Goal: Navigation & Orientation: Find specific page/section

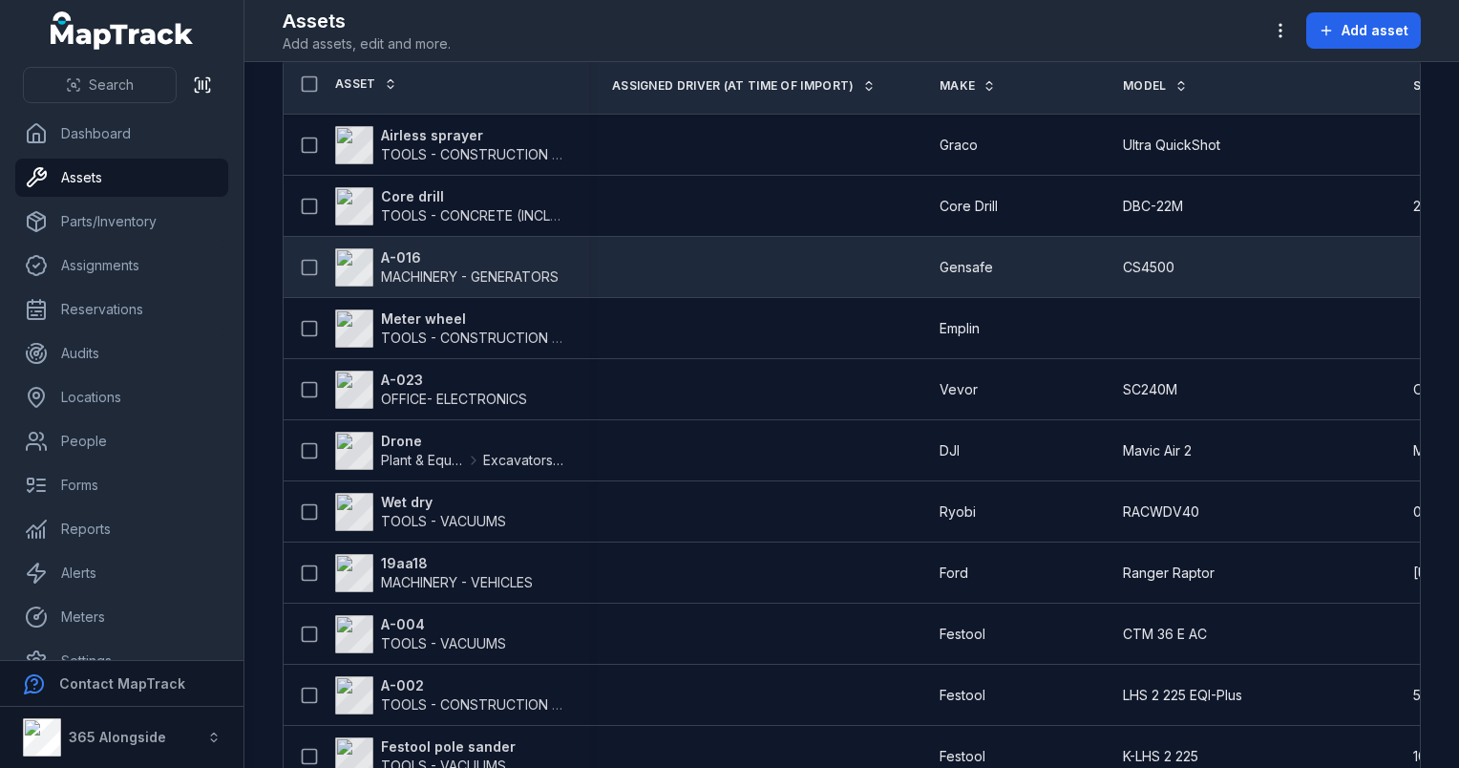
scroll to position [76, 0]
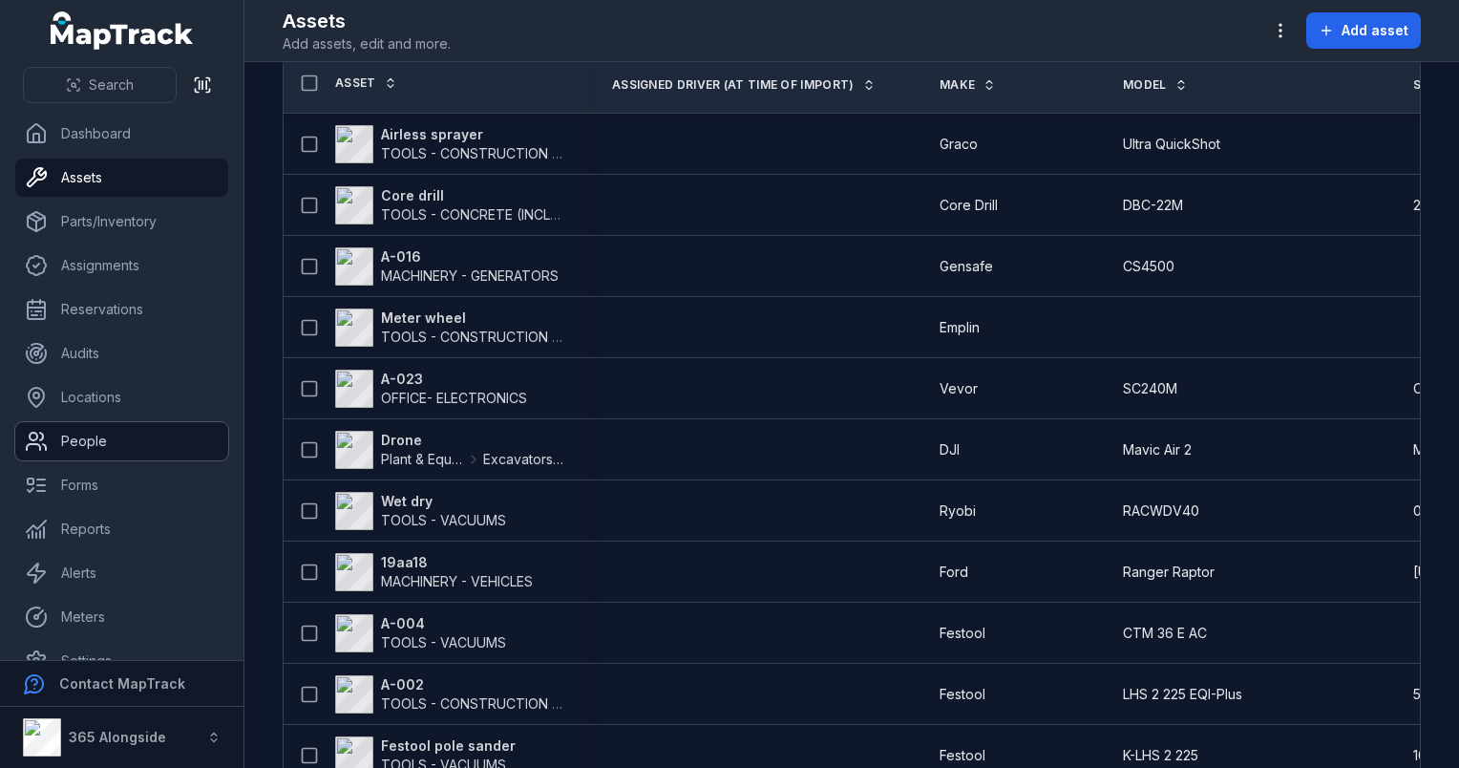
click at [115, 455] on link "People" at bounding box center [121, 441] width 213 height 38
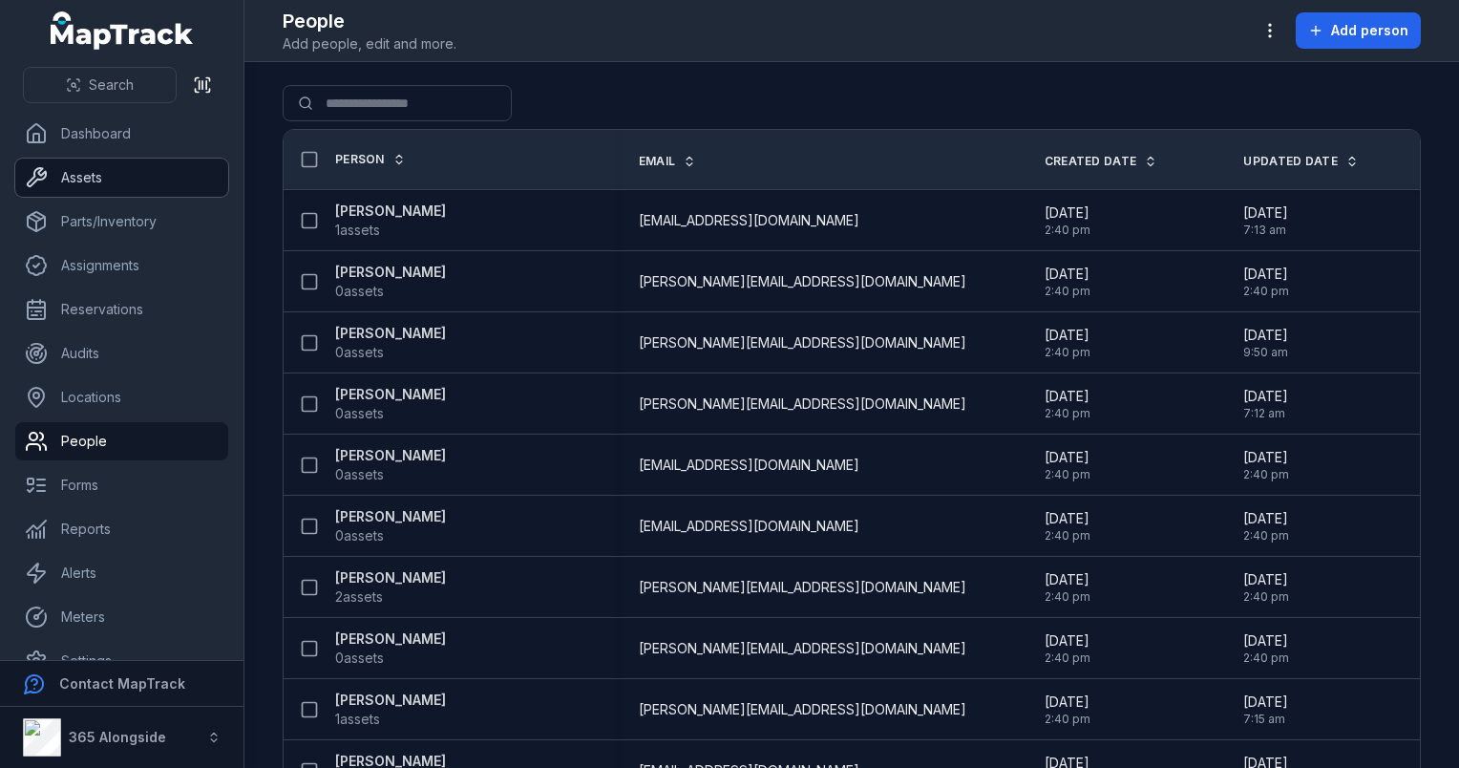
click at [127, 167] on link "Assets" at bounding box center [121, 177] width 213 height 38
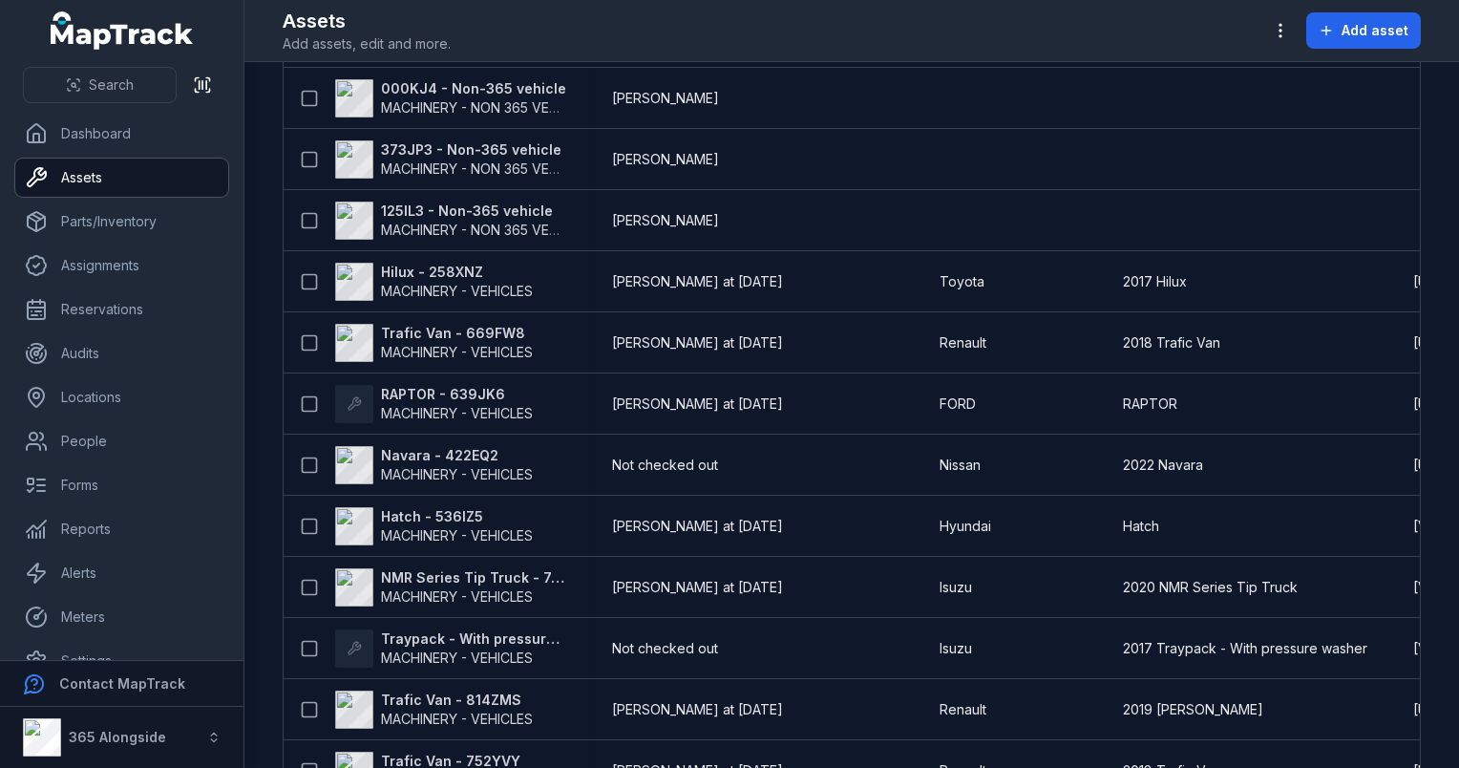
scroll to position [981, 0]
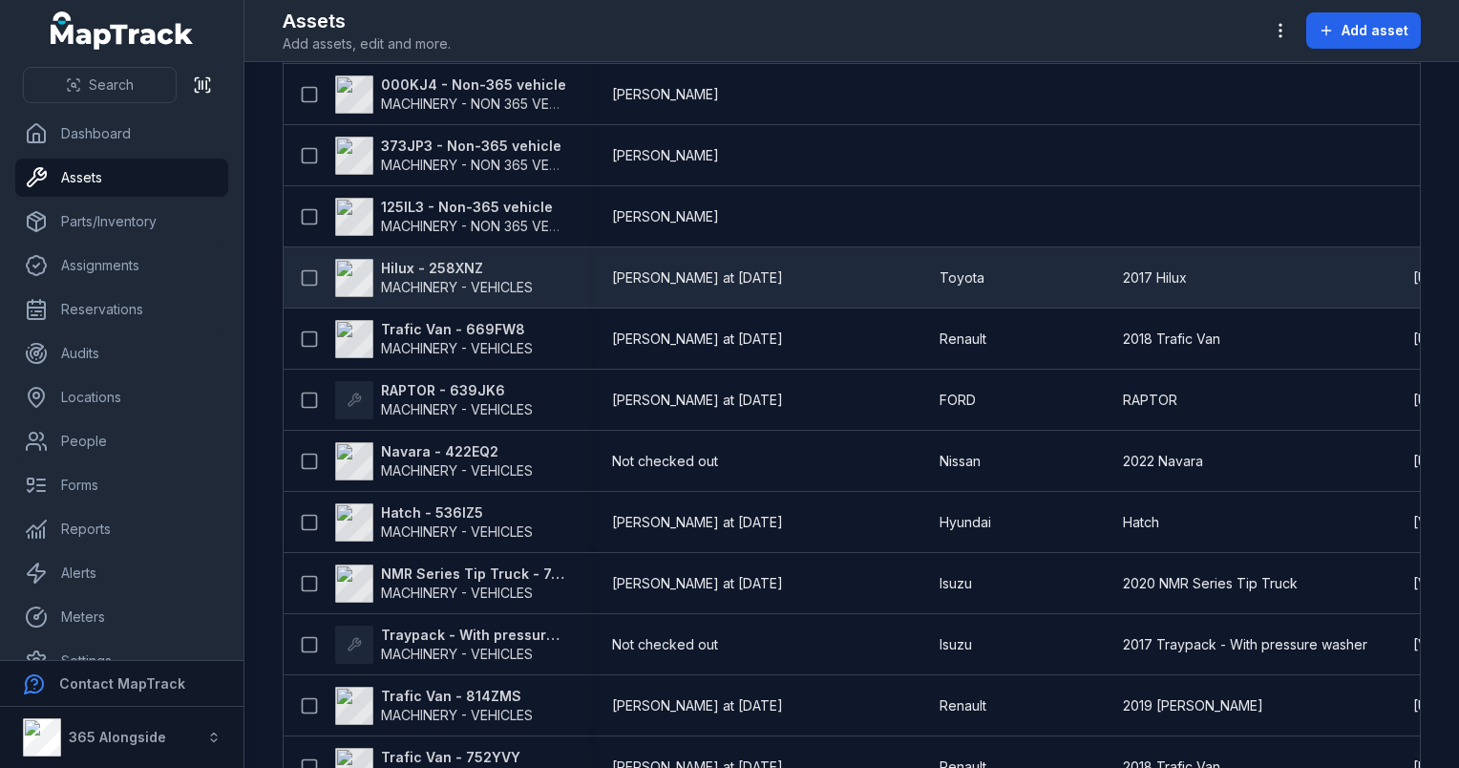
click at [512, 287] on span "MACHINERY - VEHICLES" at bounding box center [457, 287] width 152 height 16
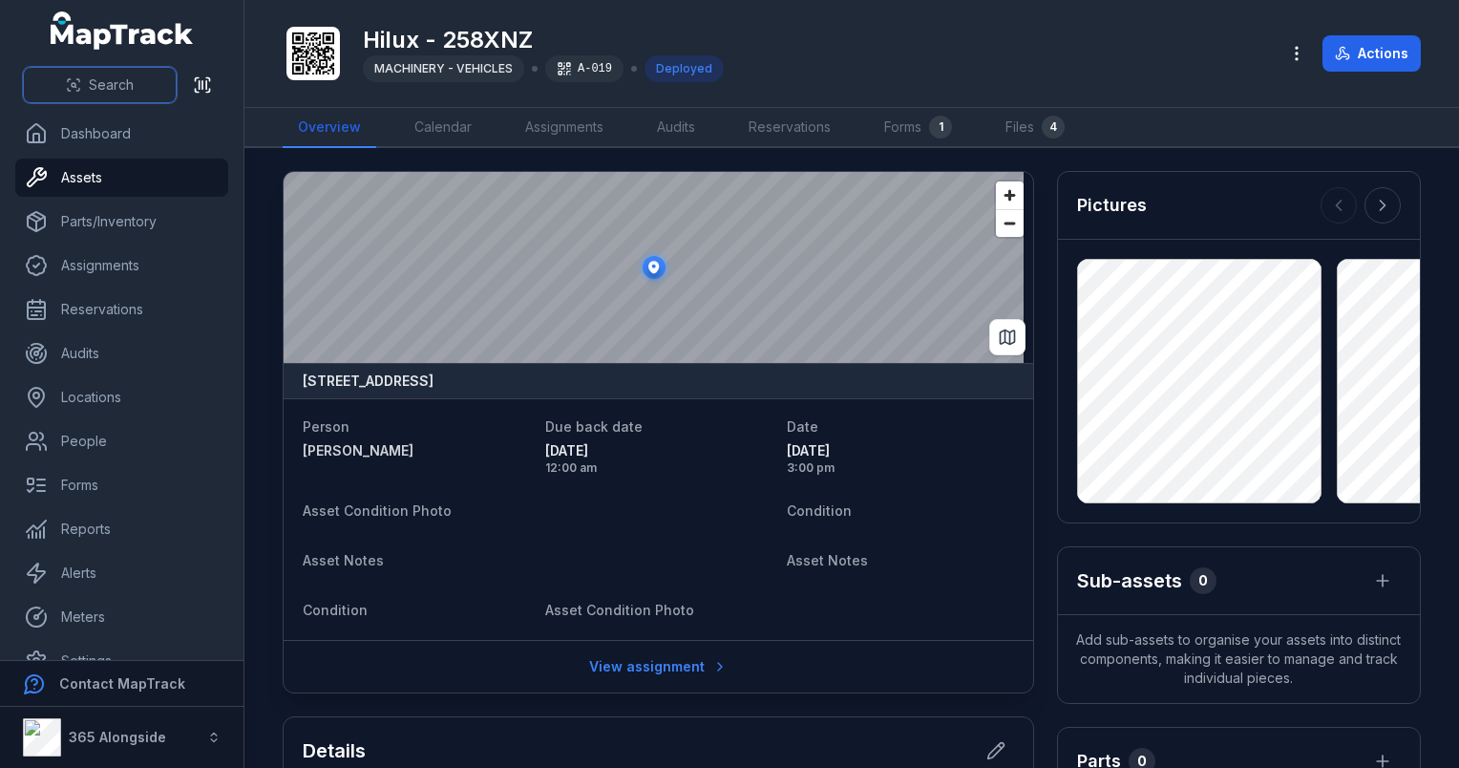
click at [81, 81] on button "Search" at bounding box center [100, 85] width 154 height 36
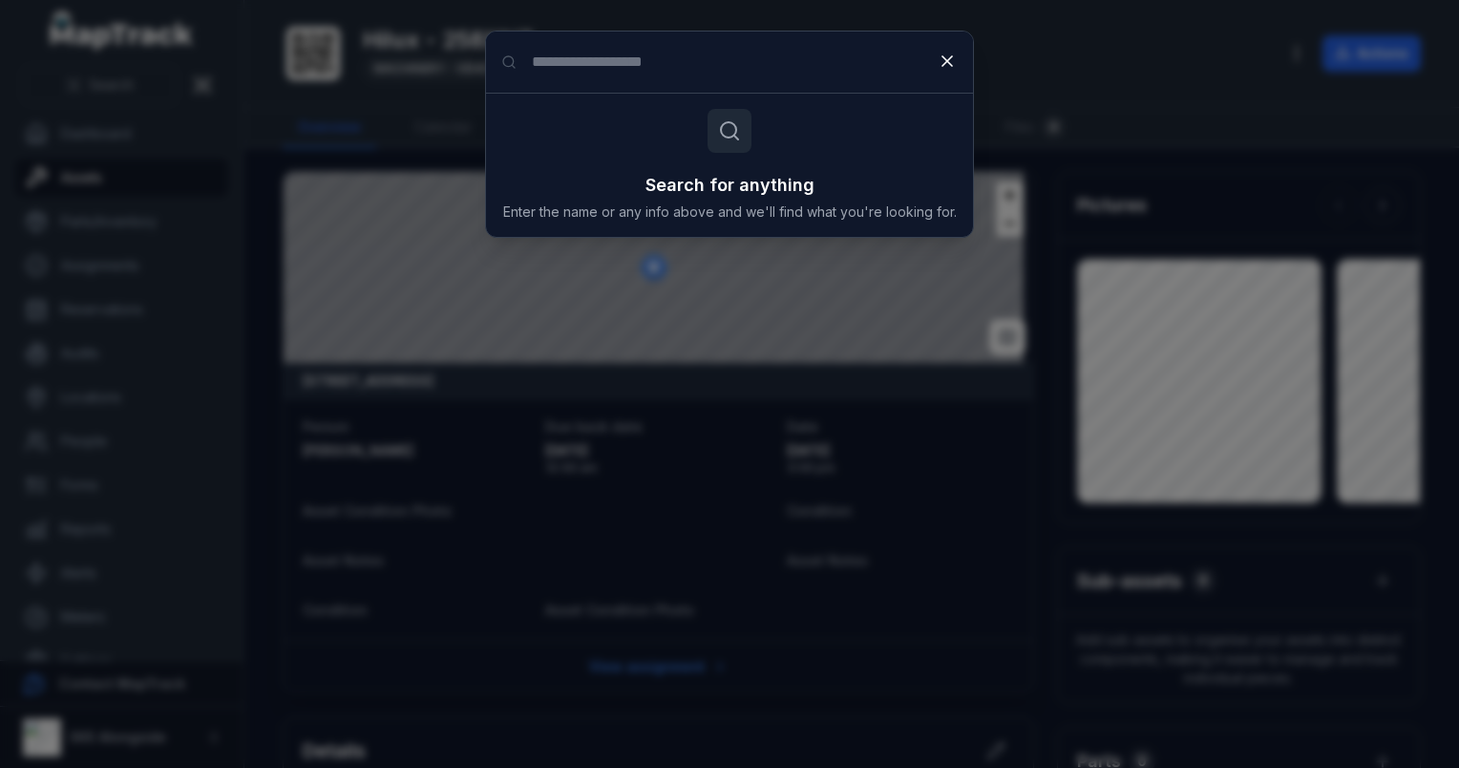
click at [604, 61] on input "Search for anything" at bounding box center [729, 62] width 487 height 61
click at [531, 58] on input "****" at bounding box center [729, 62] width 487 height 61
click at [544, 59] on input "****" at bounding box center [729, 62] width 487 height 61
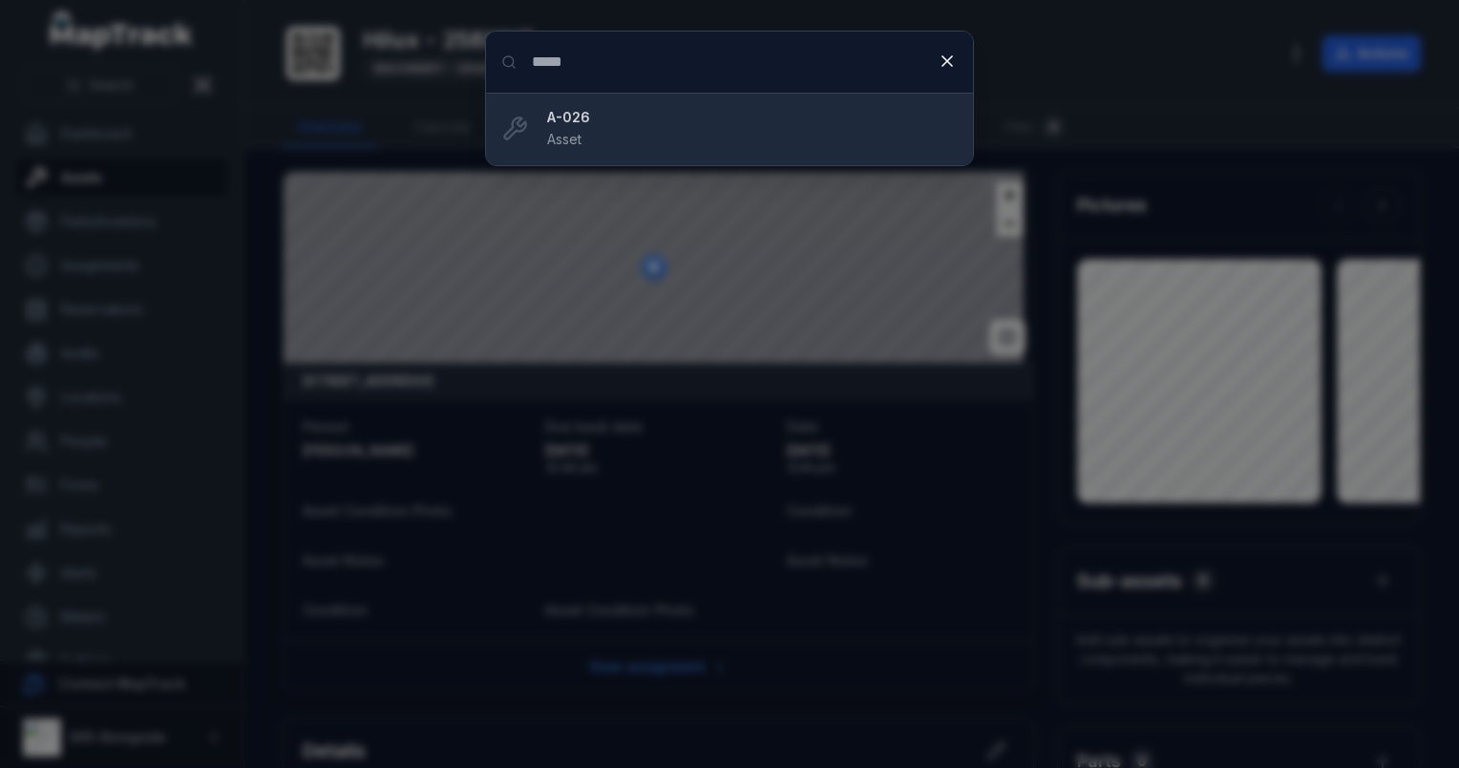
type input "*****"
click at [588, 139] on div "A-026 Asset" at bounding box center [752, 129] width 411 height 42
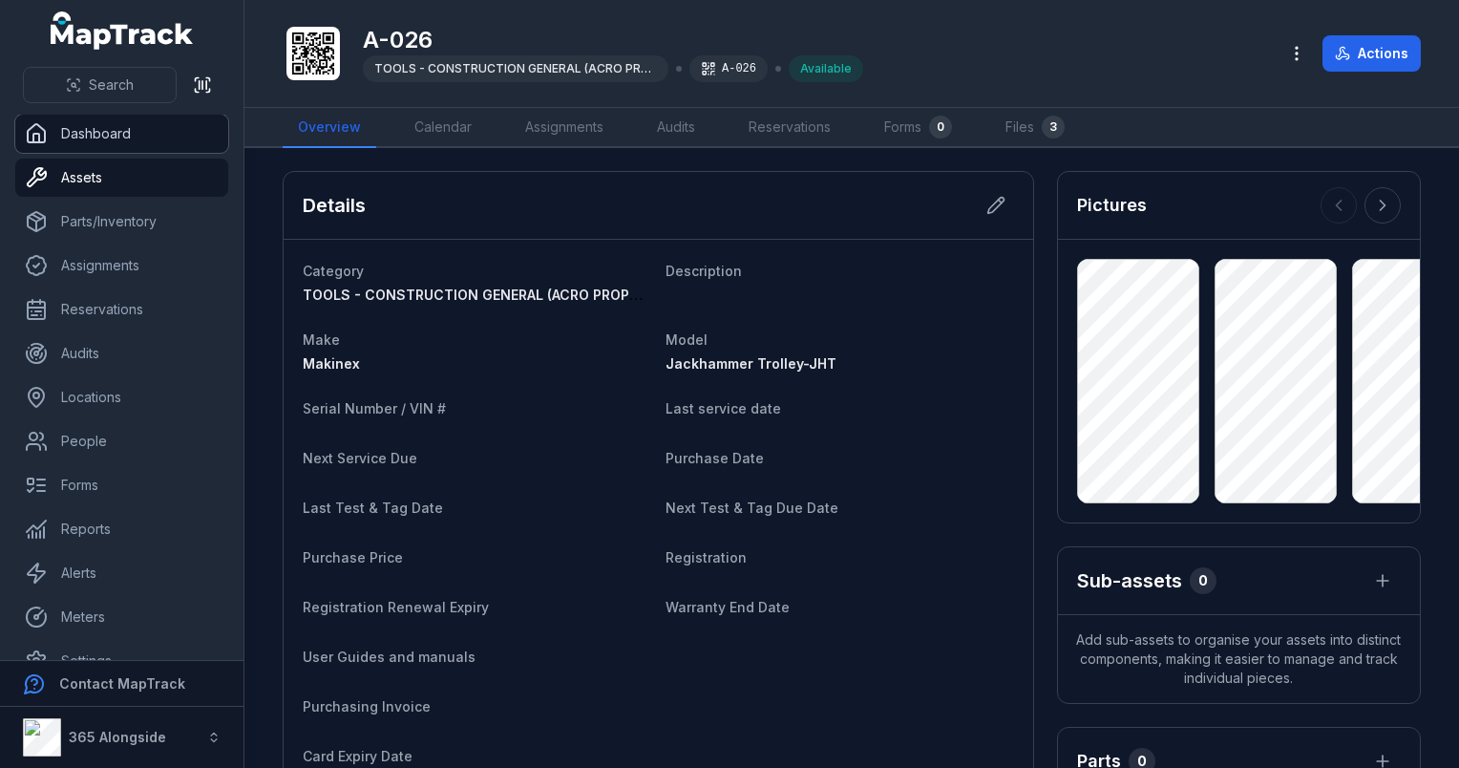
click at [112, 130] on link "Dashboard" at bounding box center [121, 134] width 213 height 38
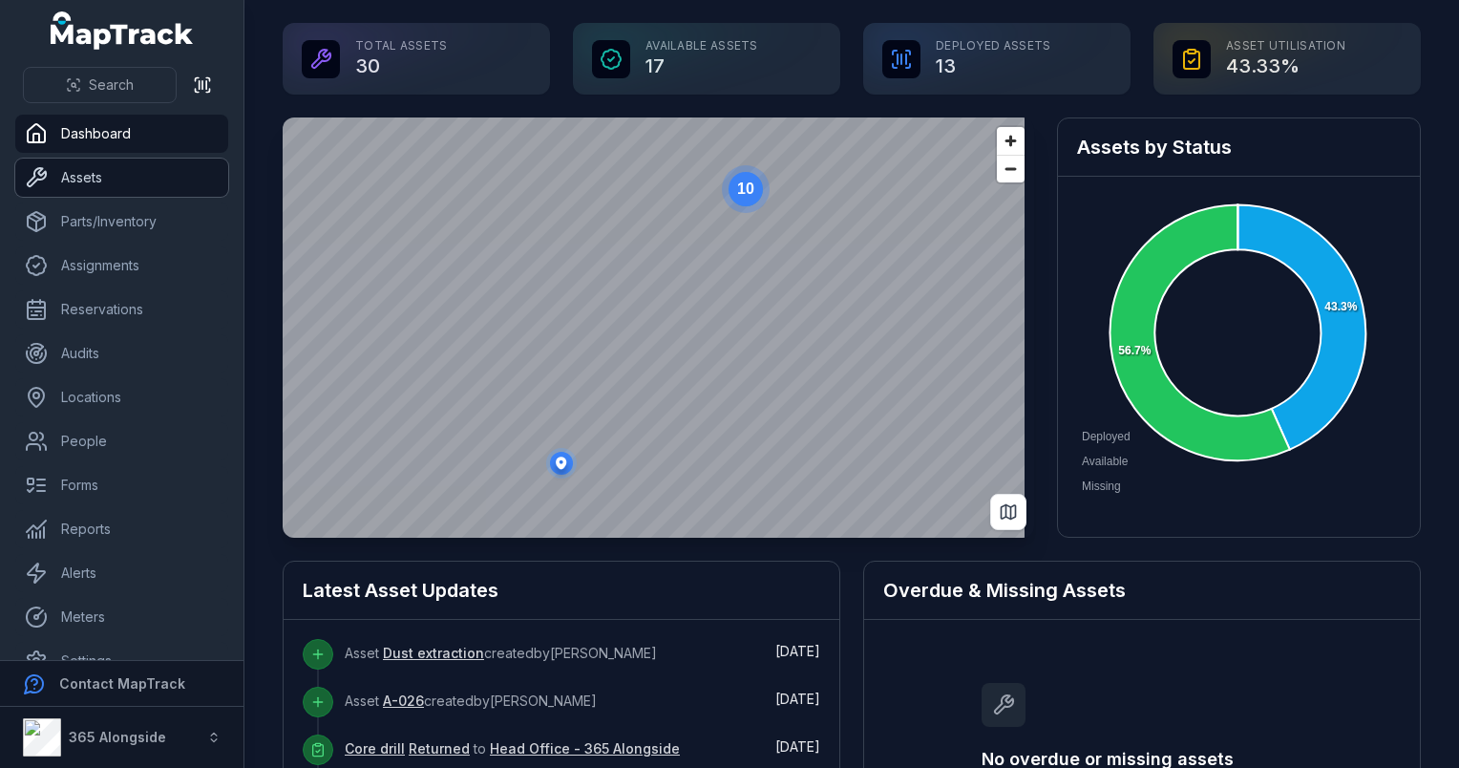
click at [85, 181] on link "Assets" at bounding box center [121, 177] width 213 height 38
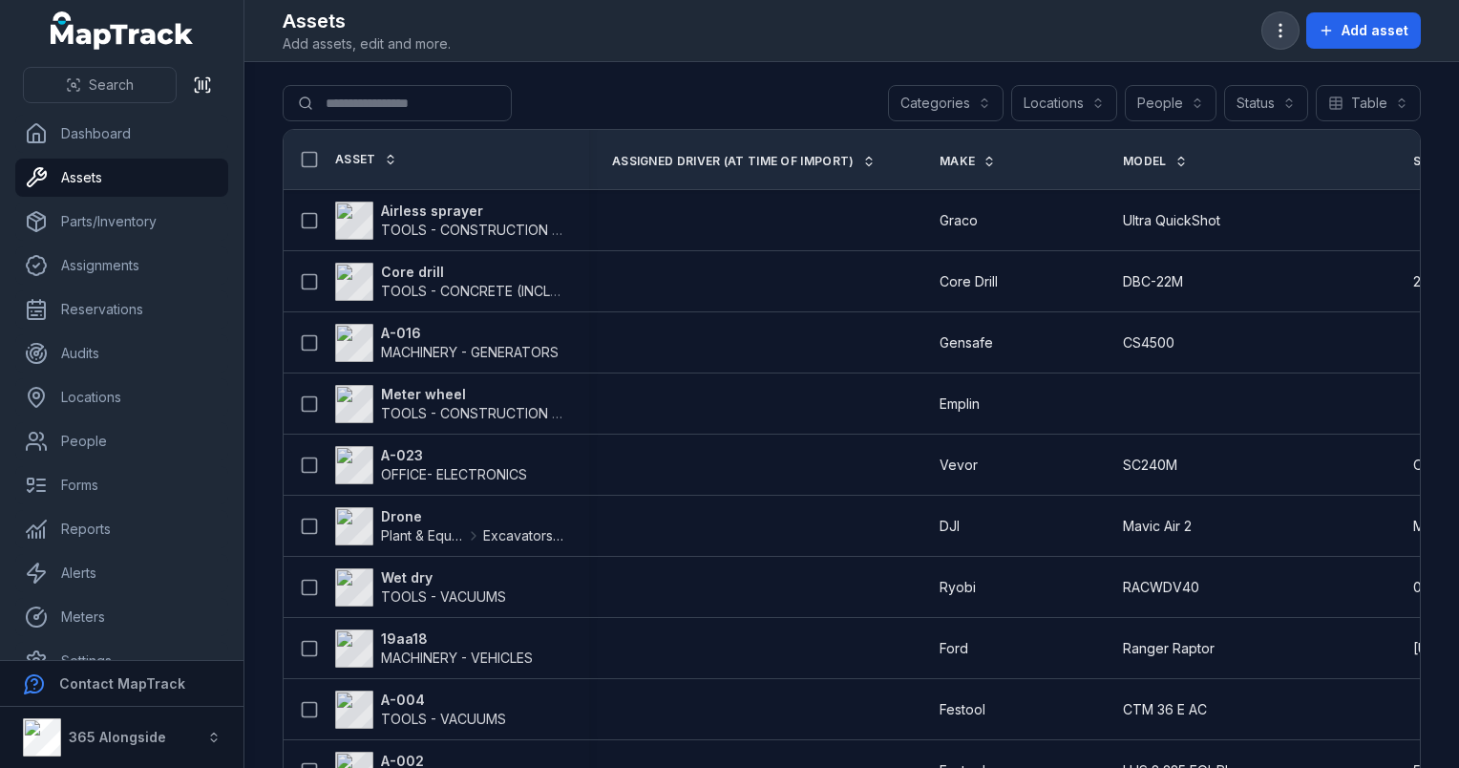
click at [1278, 29] on icon "button" at bounding box center [1280, 30] width 19 height 19
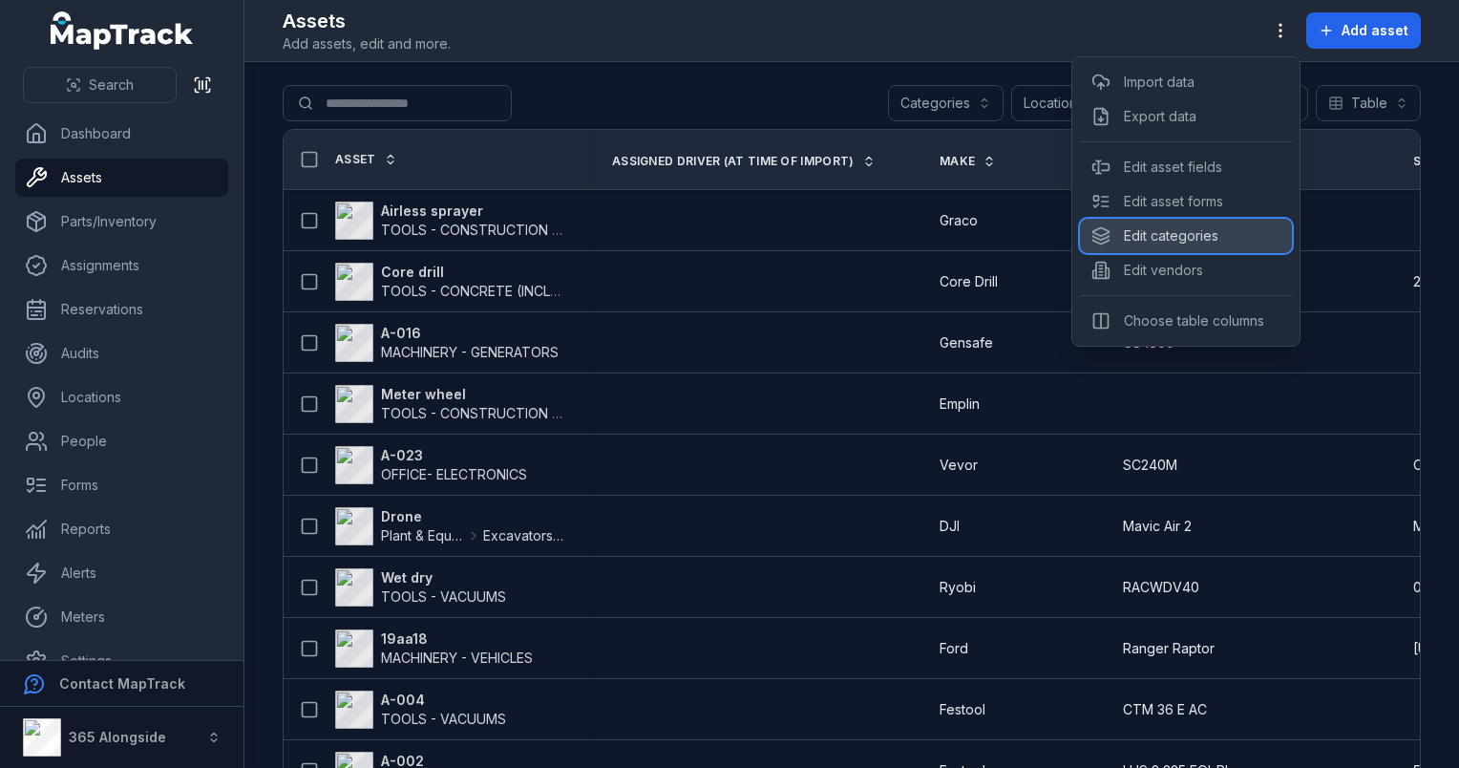
click at [1151, 234] on div "Edit categories" at bounding box center [1186, 236] width 212 height 34
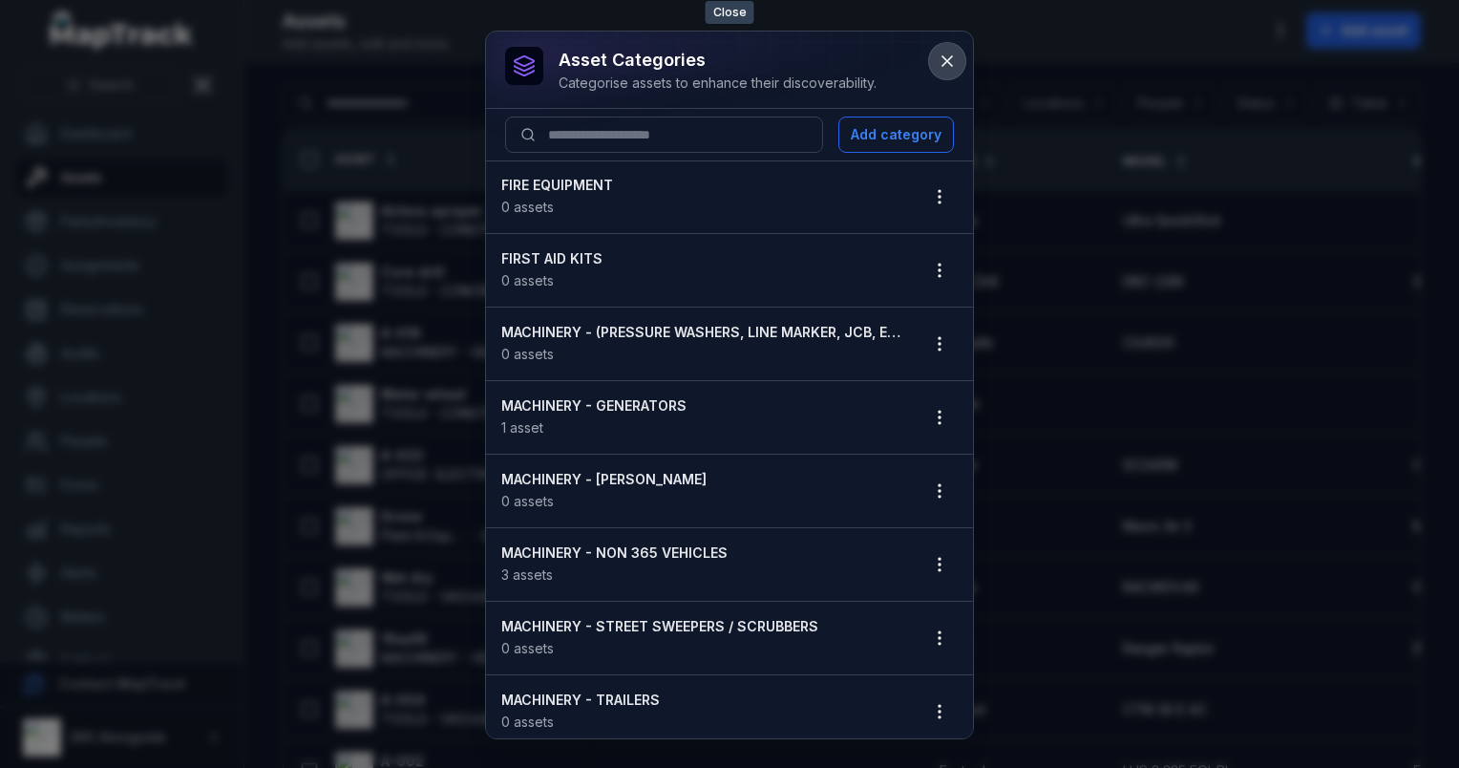
click at [955, 55] on icon at bounding box center [947, 61] width 19 height 19
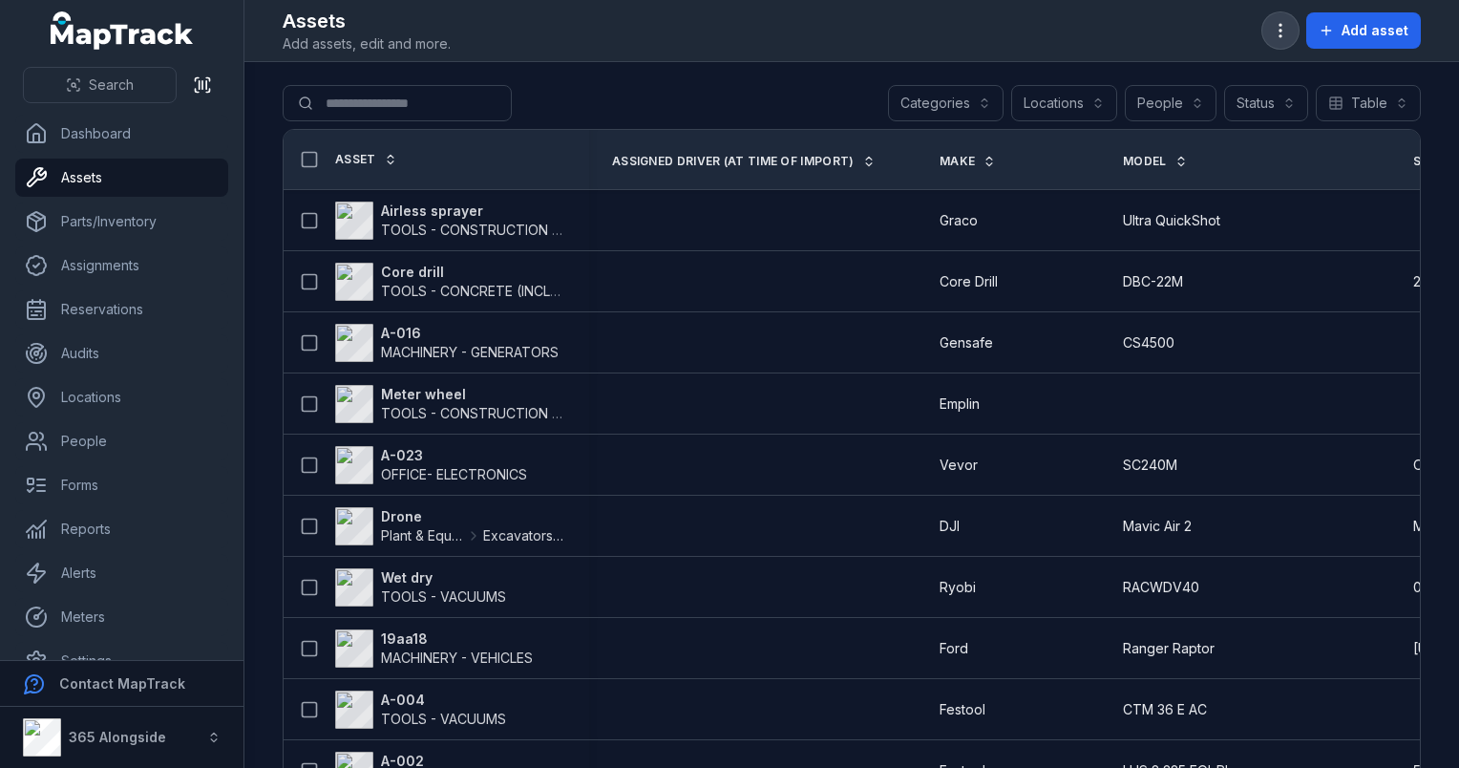
click at [1280, 26] on icon "button" at bounding box center [1280, 30] width 19 height 19
